Goal: Task Accomplishment & Management: Manage account settings

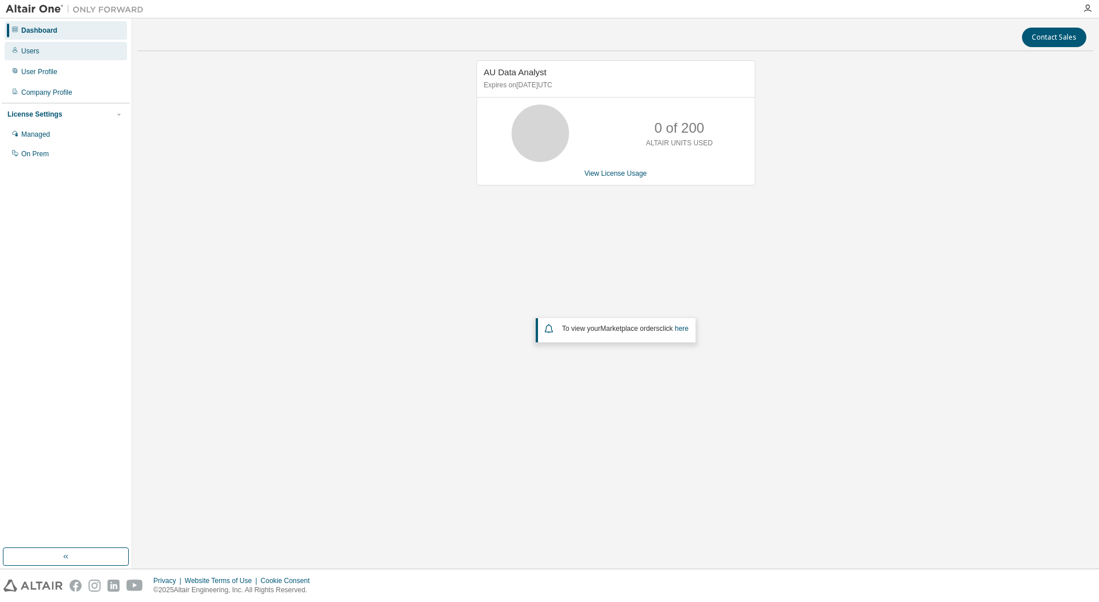
click at [31, 47] on div "Users" at bounding box center [30, 51] width 18 height 9
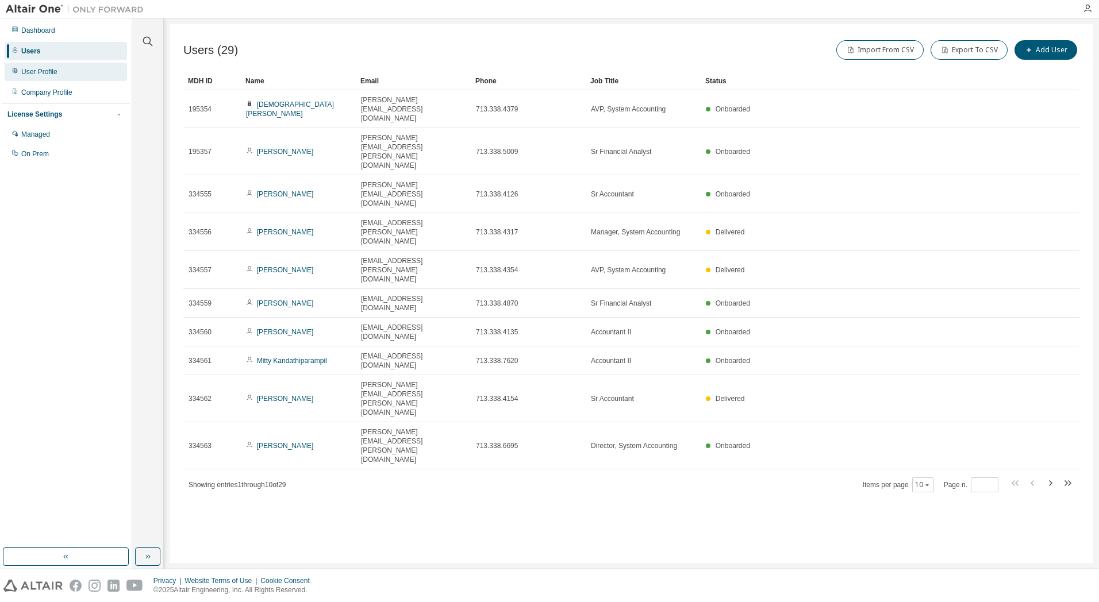
click at [32, 67] on div "User Profile" at bounding box center [39, 71] width 36 height 9
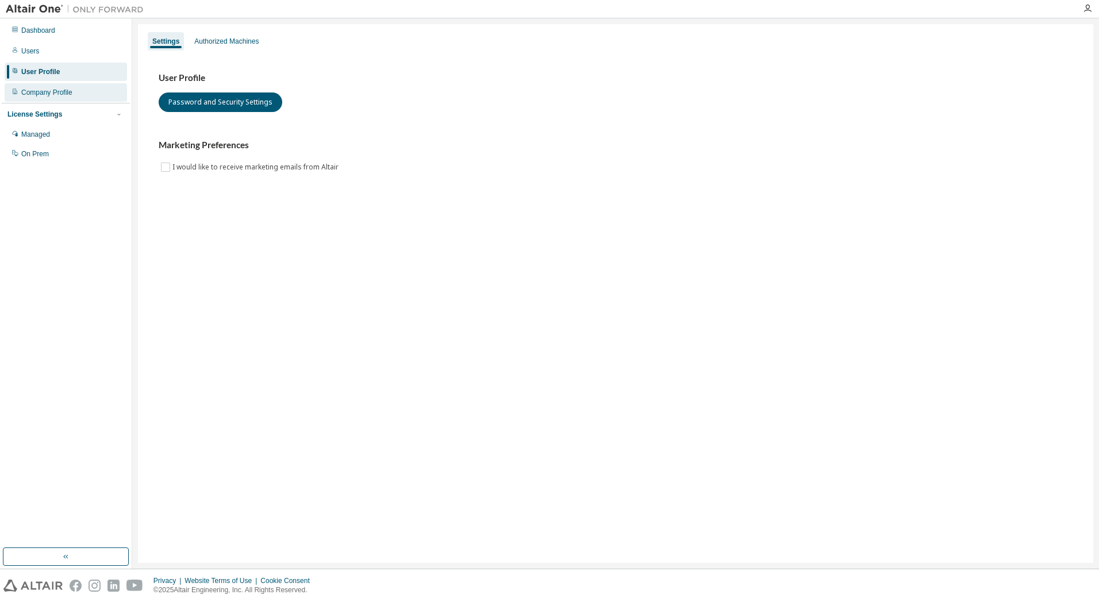
click at [33, 91] on div "Company Profile" at bounding box center [46, 92] width 51 height 9
